Goal: Task Accomplishment & Management: Manage account settings

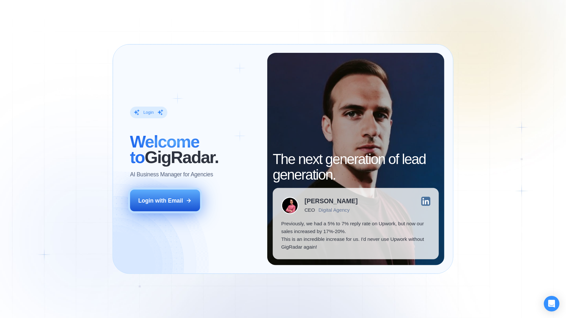
click at [163, 207] on button "Login with Email" at bounding box center [165, 201] width 70 height 22
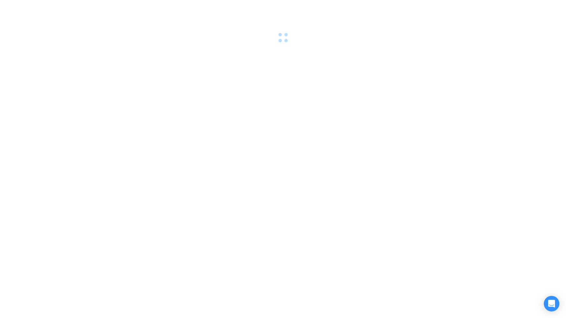
click at [245, 117] on div at bounding box center [283, 159] width 566 height 318
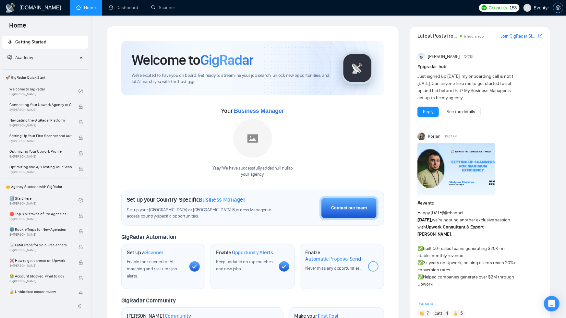
click at [559, 6] on icon "setting" at bounding box center [558, 7] width 5 height 5
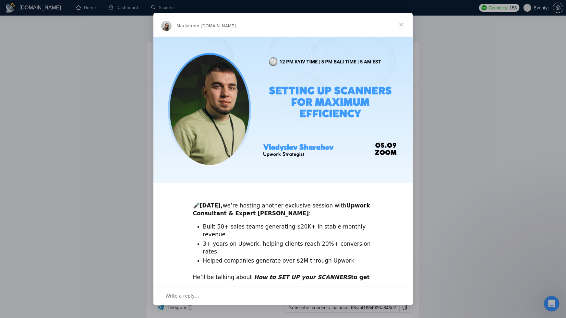
click at [401, 25] on span "Close" at bounding box center [401, 24] width 23 height 23
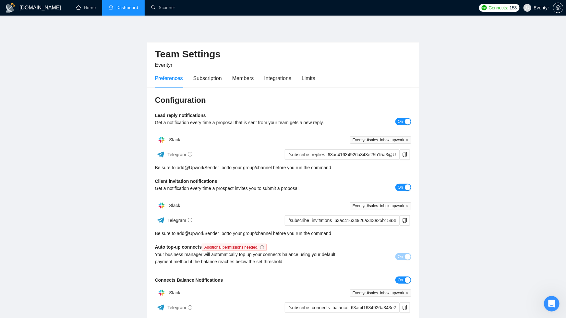
click at [121, 10] on link "Dashboard" at bounding box center [124, 8] width 30 height 6
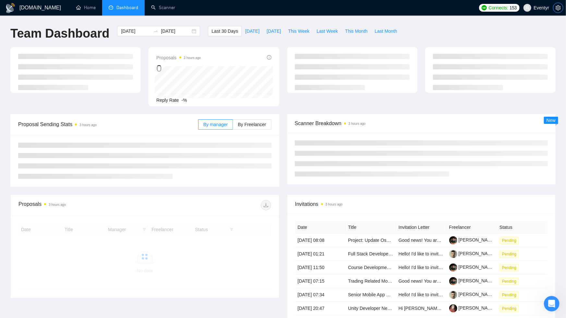
click at [558, 8] on icon "setting" at bounding box center [558, 7] width 5 height 5
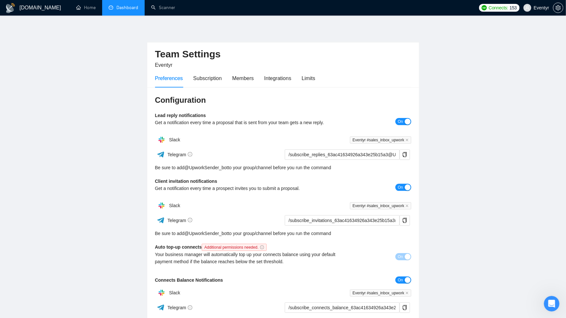
click at [226, 84] on div "Preferences Subscription Members Integrations Limits" at bounding box center [235, 78] width 160 height 18
click at [210, 78] on div "Subscription" at bounding box center [207, 78] width 29 height 8
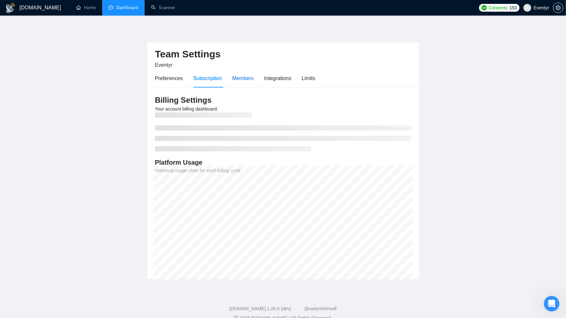
click at [236, 78] on div "Members" at bounding box center [243, 78] width 22 height 8
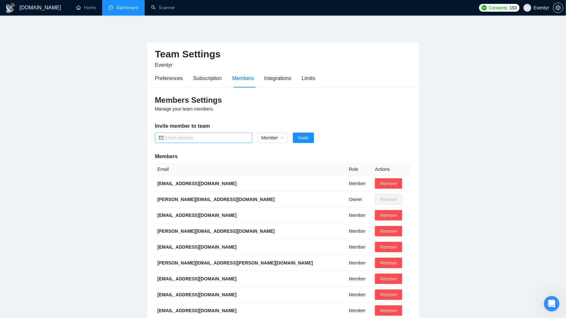
click at [219, 139] on input "text" at bounding box center [207, 137] width 84 height 7
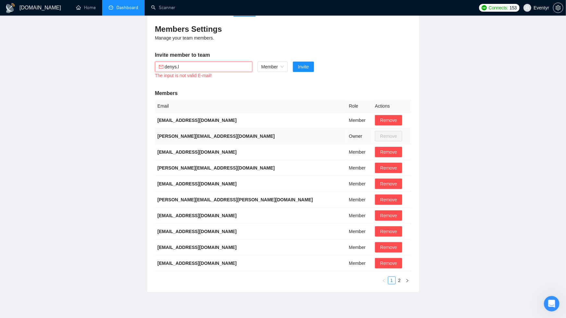
scroll to position [71, 0]
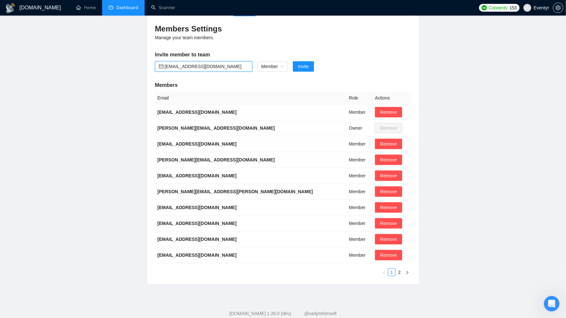
click at [179, 65] on input "denys.l@eventyr.pro" at bounding box center [207, 66] width 84 height 7
type input "denys.s@eventyr.pro"
click at [306, 65] on span "Invite" at bounding box center [303, 66] width 11 height 7
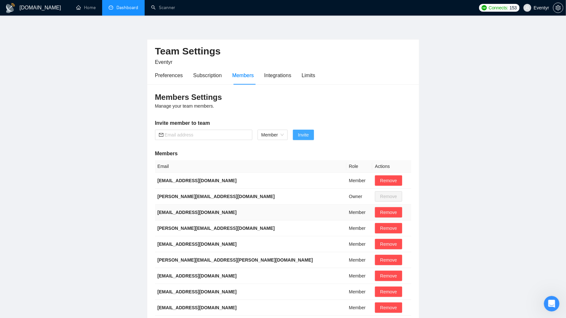
scroll to position [0, 0]
